Goal: Find specific page/section: Find specific page/section

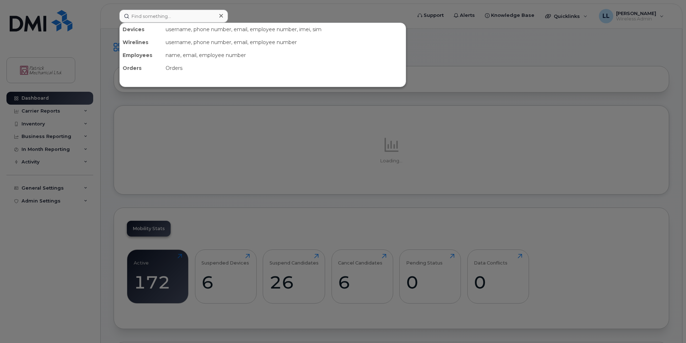
click at [166, 16] on input at bounding box center [173, 16] width 109 height 13
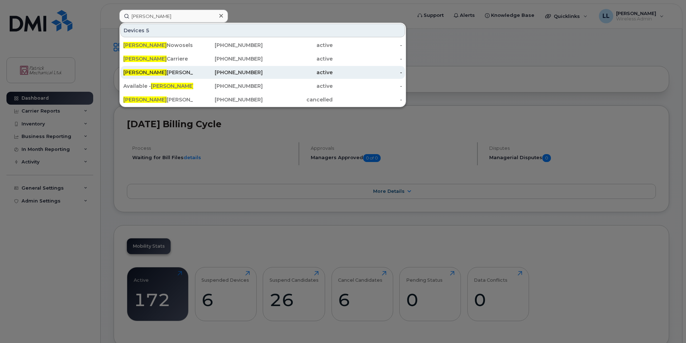
type input "[PERSON_NAME]"
click at [181, 78] on div "[PERSON_NAME]" at bounding box center [158, 72] width 70 height 13
